Goal: Go to known website: Access a specific website the user already knows

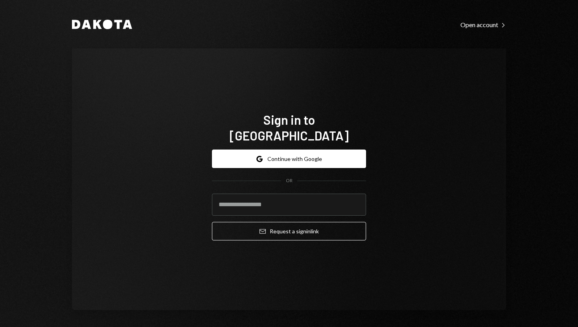
type input "**********"
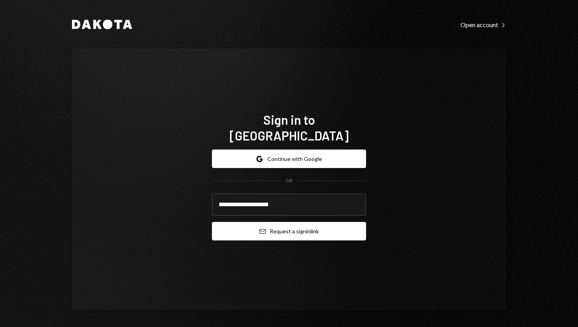
click at [226, 222] on button "Email Request a sign in link" at bounding box center [289, 231] width 154 height 18
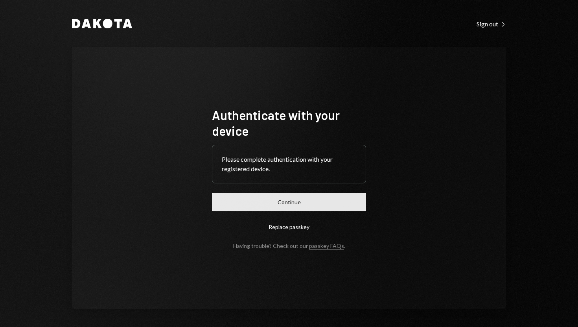
click at [284, 199] on button "Continue" at bounding box center [289, 202] width 154 height 18
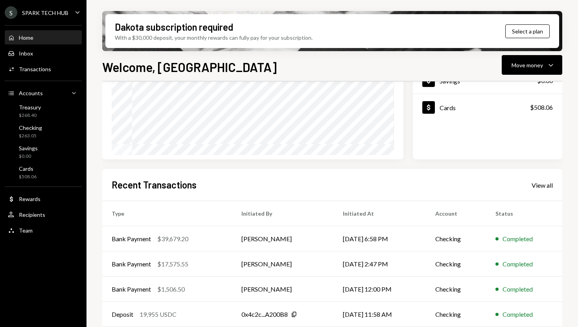
scroll to position [117, 0]
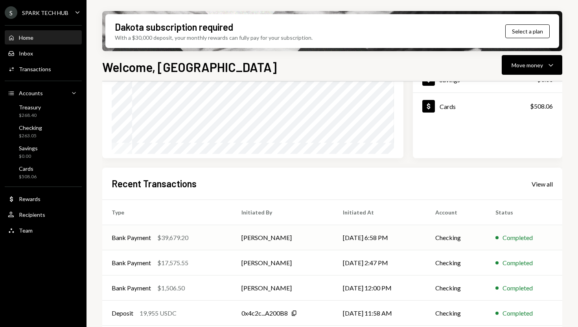
click at [393, 244] on td "[DATE] 6:58 PM" at bounding box center [379, 237] width 92 height 25
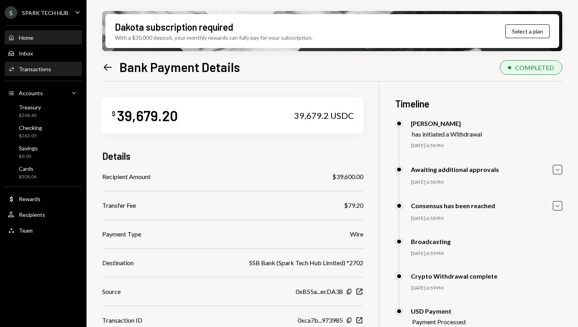
click at [42, 40] on div "Home Home" at bounding box center [43, 37] width 71 height 7
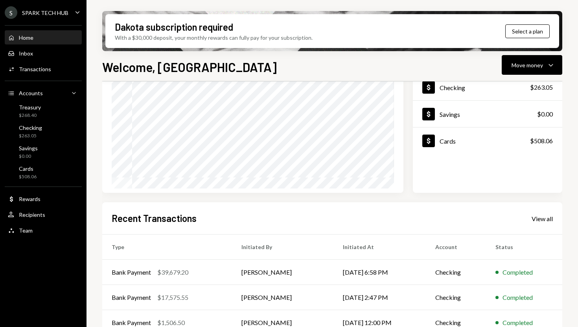
scroll to position [90, 0]
